Goal: Communication & Community: Ask a question

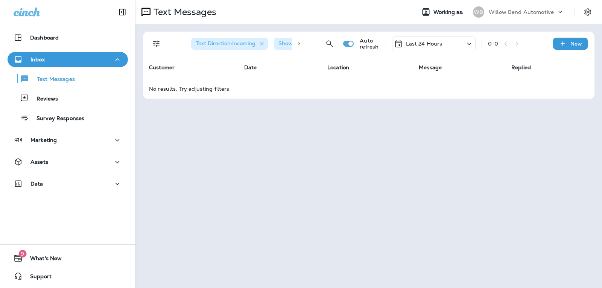
click at [442, 42] on div "Last 24 Hours" at bounding box center [433, 43] width 83 height 15
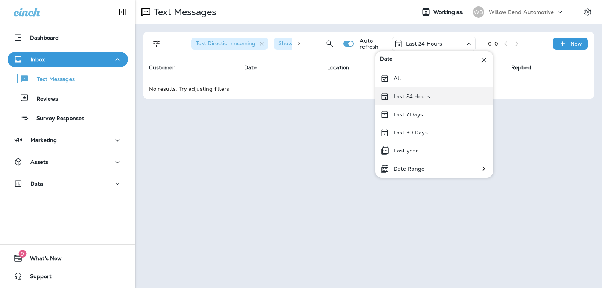
click at [421, 100] on div "Last 24 Hours" at bounding box center [433, 96] width 117 height 18
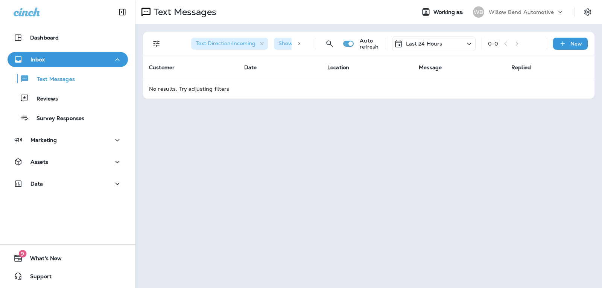
click at [432, 41] on p "Last 24 Hours" at bounding box center [424, 44] width 36 height 6
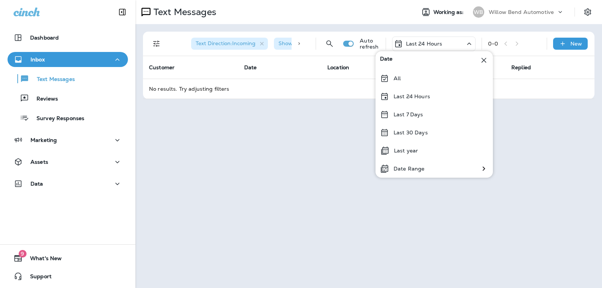
click at [419, 118] on div "Last 7 Days" at bounding box center [433, 114] width 117 height 18
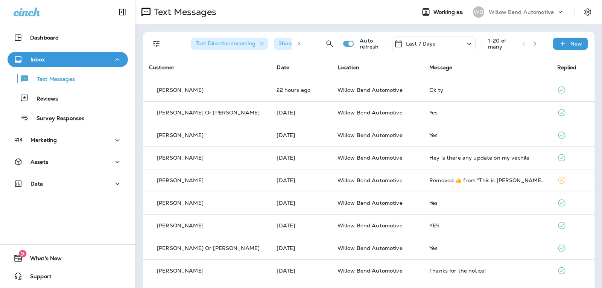
click at [437, 42] on div "Last 7 Days" at bounding box center [433, 43] width 83 height 15
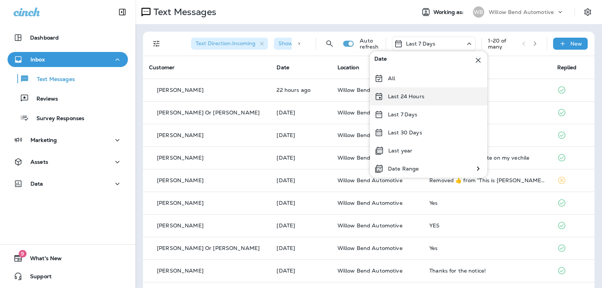
click at [416, 94] on p "Last 24 Hours" at bounding box center [406, 96] width 36 height 6
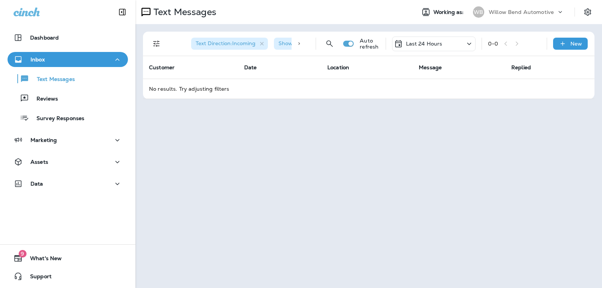
click at [425, 50] on div "Last 24 Hours" at bounding box center [433, 43] width 83 height 15
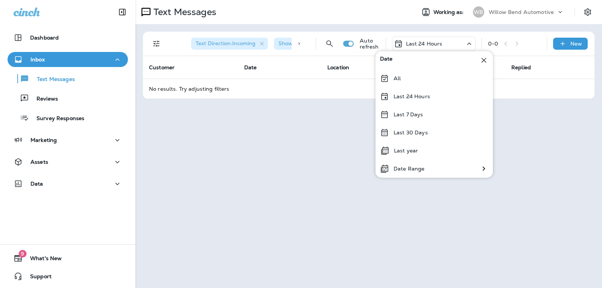
click at [413, 98] on p "Last 24 Hours" at bounding box center [411, 96] width 36 height 6
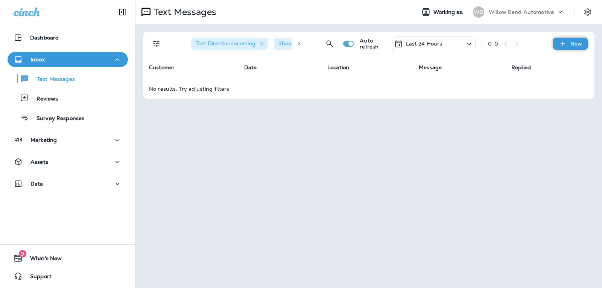
click at [568, 46] on div "New" at bounding box center [570, 44] width 35 height 12
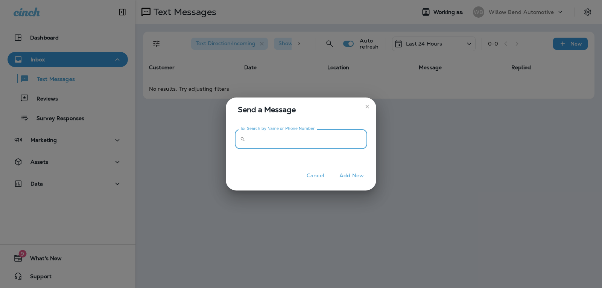
click at [319, 144] on input "To: Search by Name or Phone Number" at bounding box center [307, 139] width 119 height 20
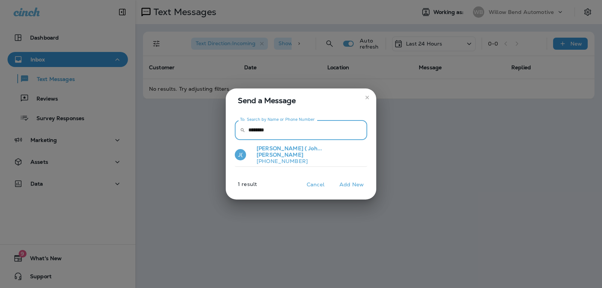
type input "********"
click at [303, 152] on span "[PERSON_NAME]" at bounding box center [279, 154] width 47 height 7
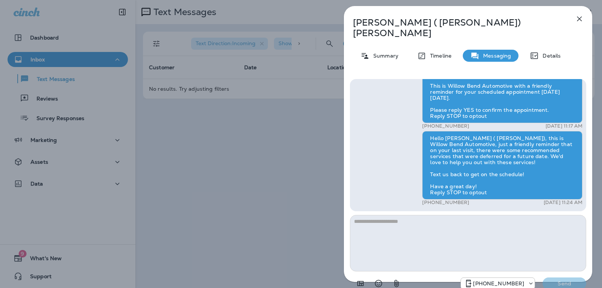
click at [581, 24] on button "button" at bounding box center [579, 18] width 15 height 15
